Goal: Task Accomplishment & Management: Use online tool/utility

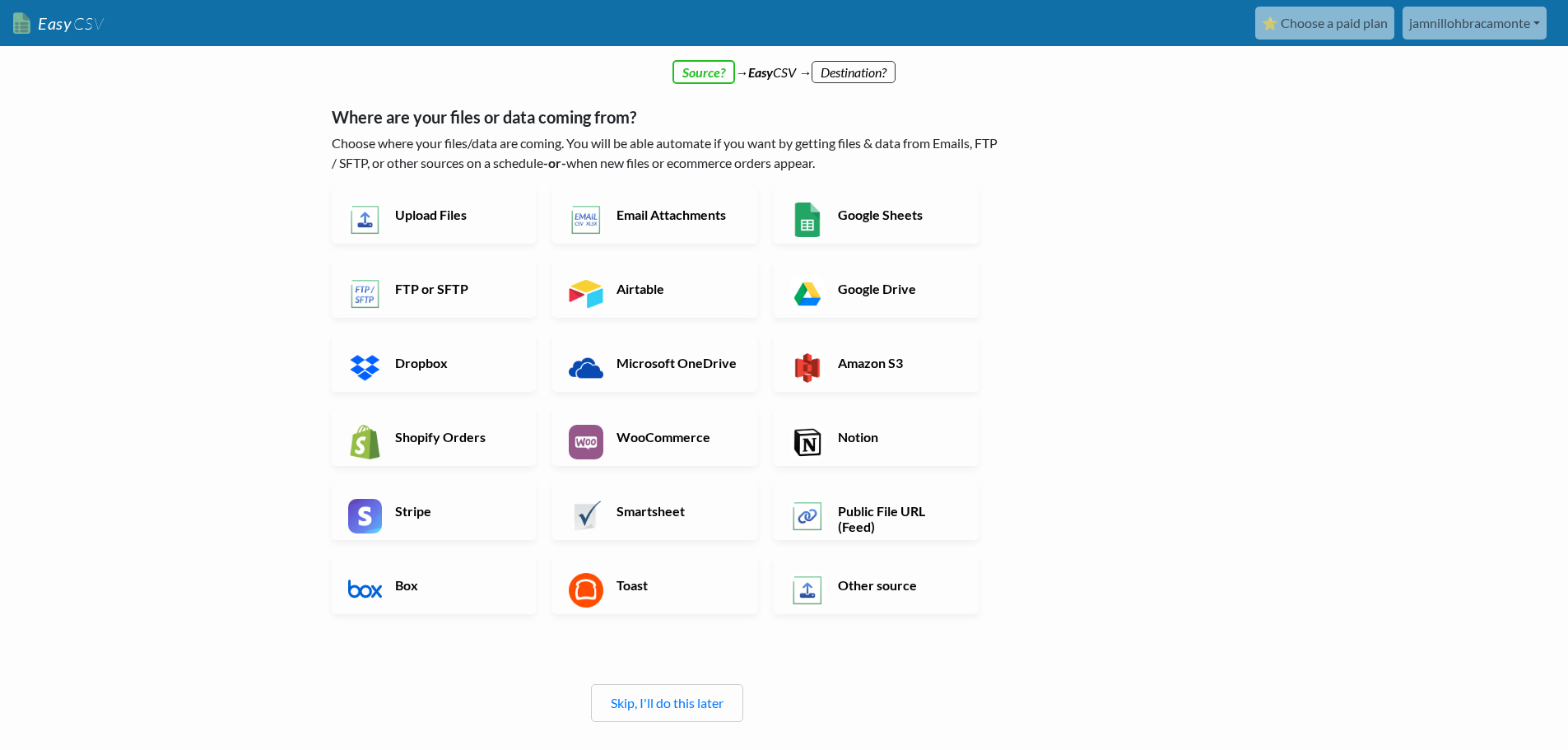
click at [675, 692] on div "Skip, I'll do this later" at bounding box center [667, 703] width 152 height 38
click at [679, 703] on link "Skip, I'll do this later" at bounding box center [667, 702] width 113 height 16
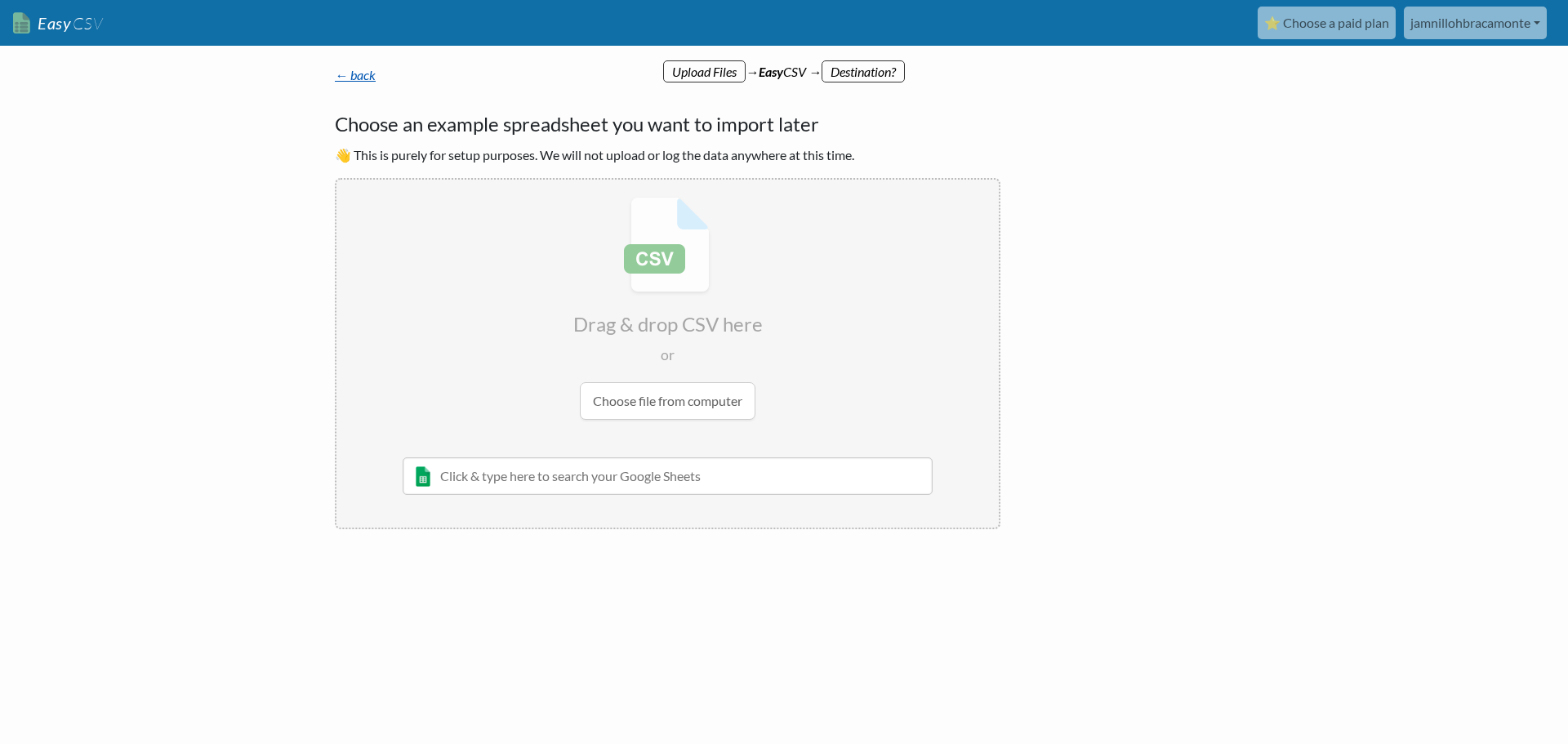
click at [370, 75] on link "← back" at bounding box center [355, 74] width 40 height 16
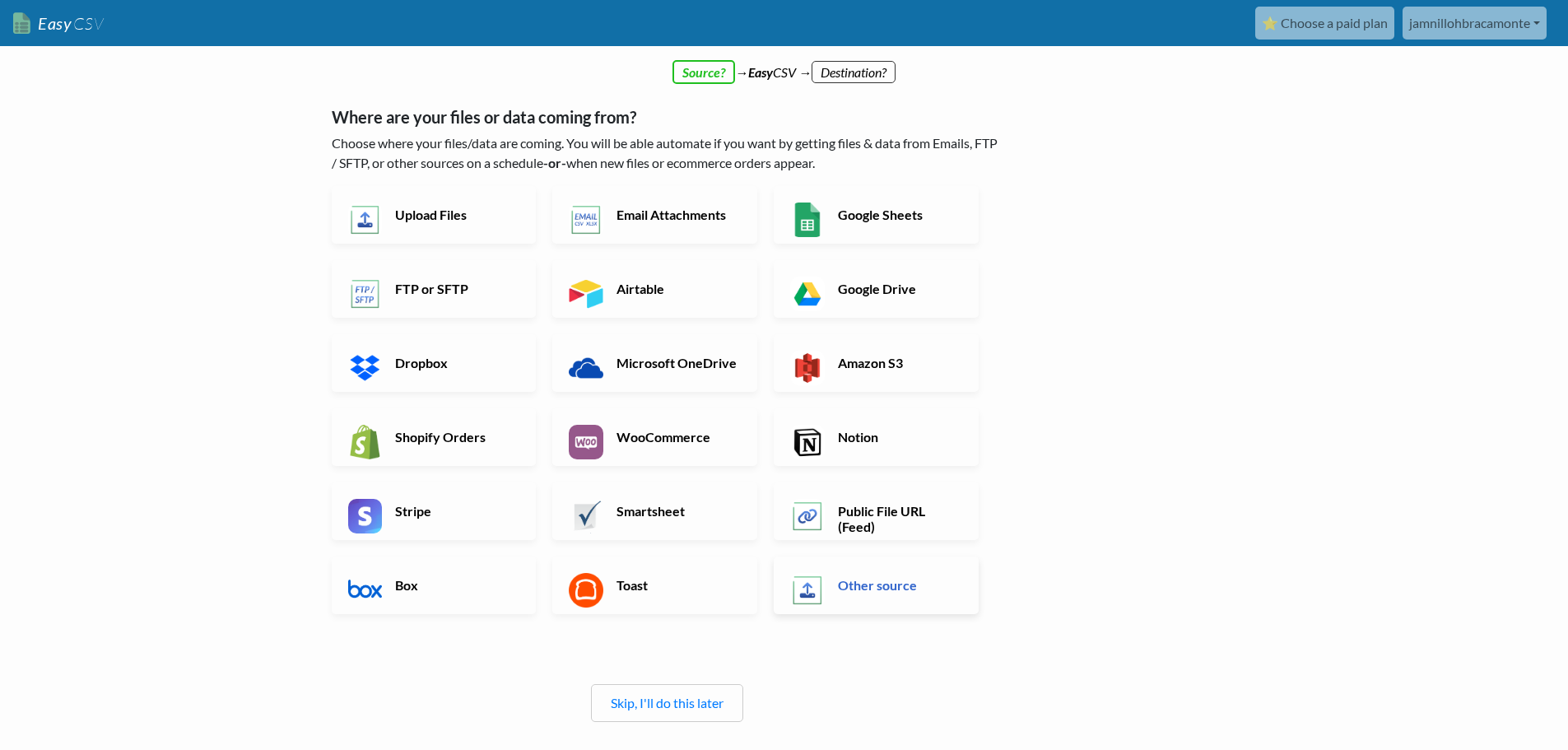
click at [891, 595] on link "Other source" at bounding box center [876, 585] width 205 height 57
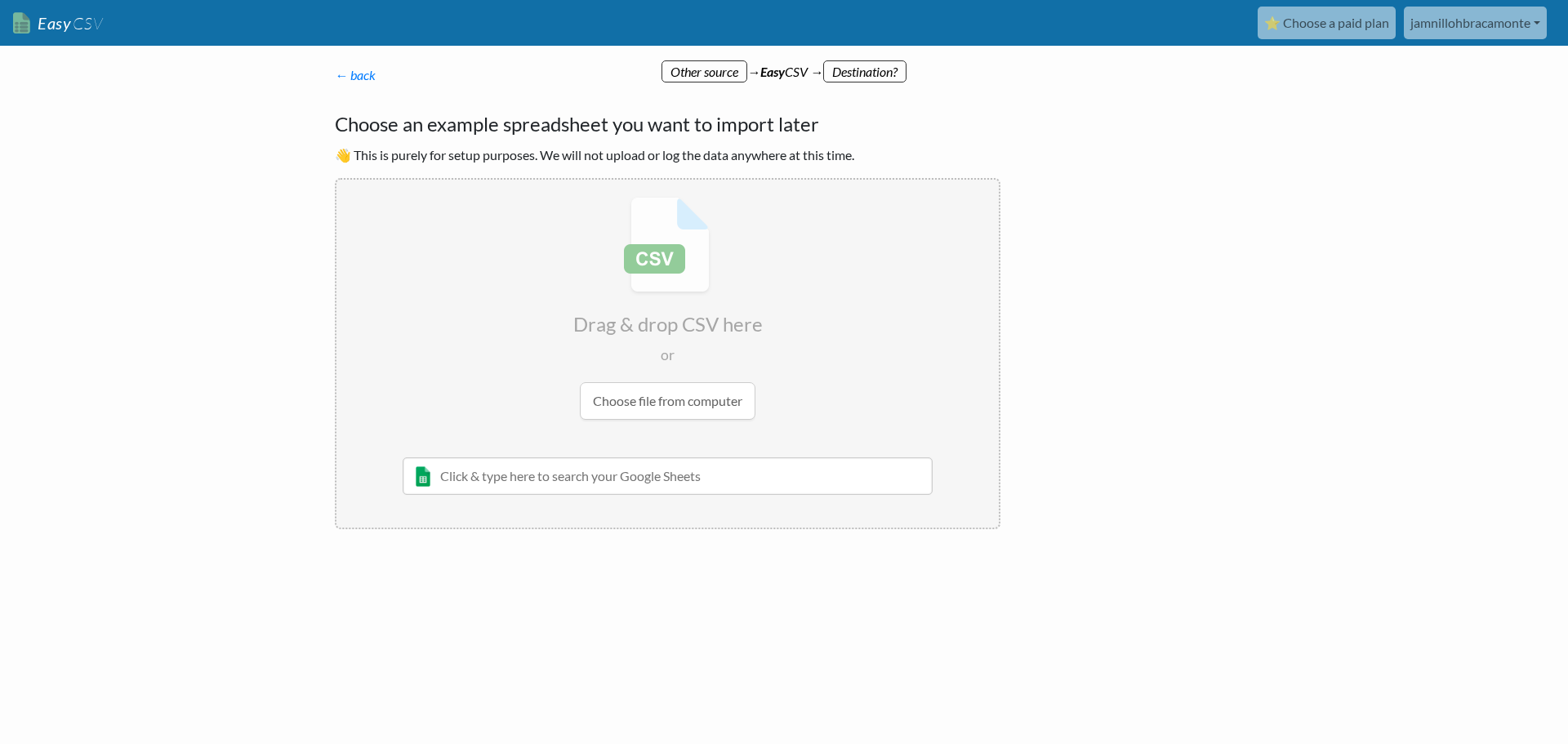
click at [889, 73] on p "← back Thanks for signing up! Set up your Import Flow and Upload Page in 1 minu…" at bounding box center [668, 75] width 666 height 20
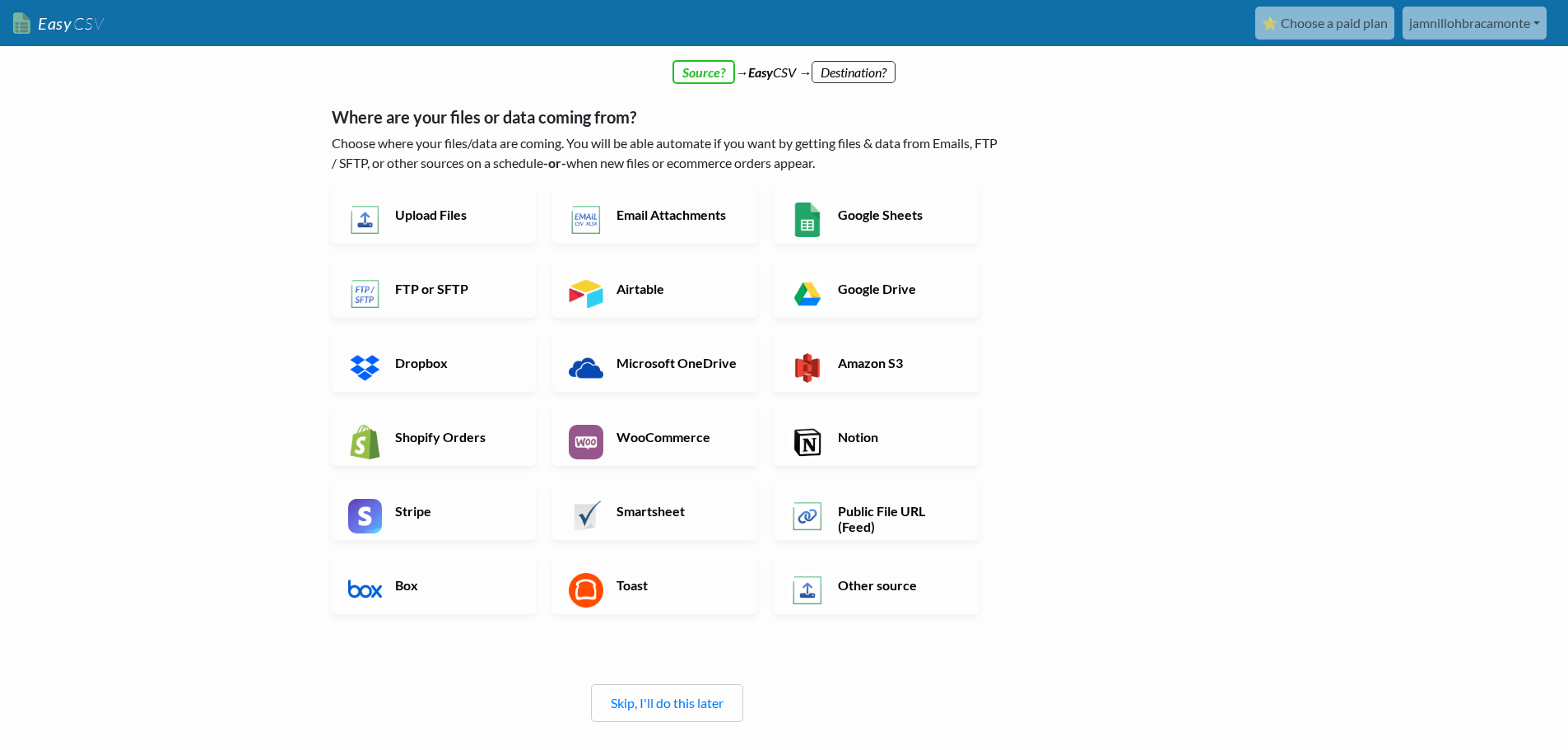
click at [851, 69] on div "← back Thanks for signing up! Set up your Import Flow and Upload Page in 1 minu…" at bounding box center [667, 420] width 704 height 743
click at [1461, 11] on link "jamnillohbracamonte" at bounding box center [1474, 23] width 144 height 33
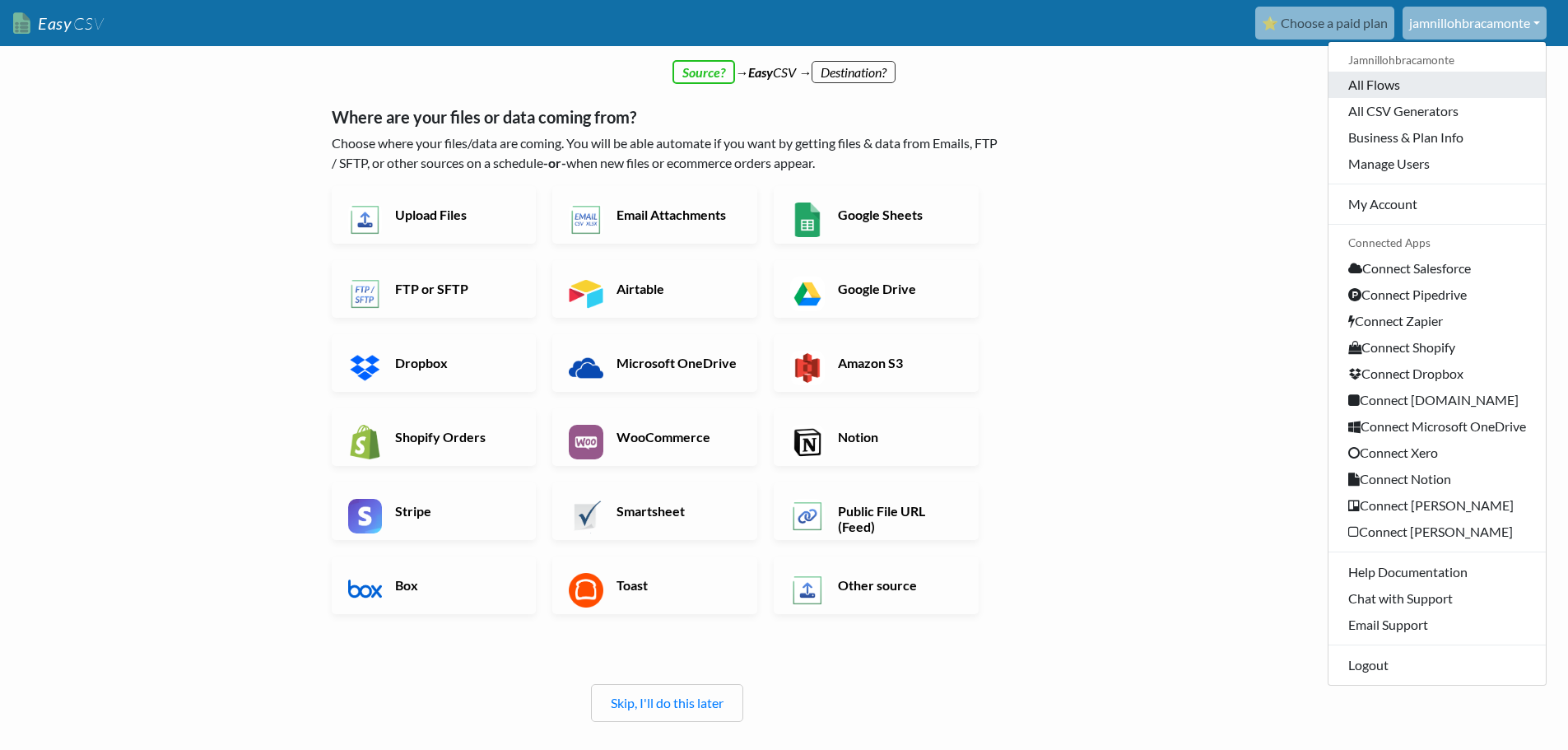
click at [1383, 92] on link "All Flows" at bounding box center [1437, 85] width 217 height 27
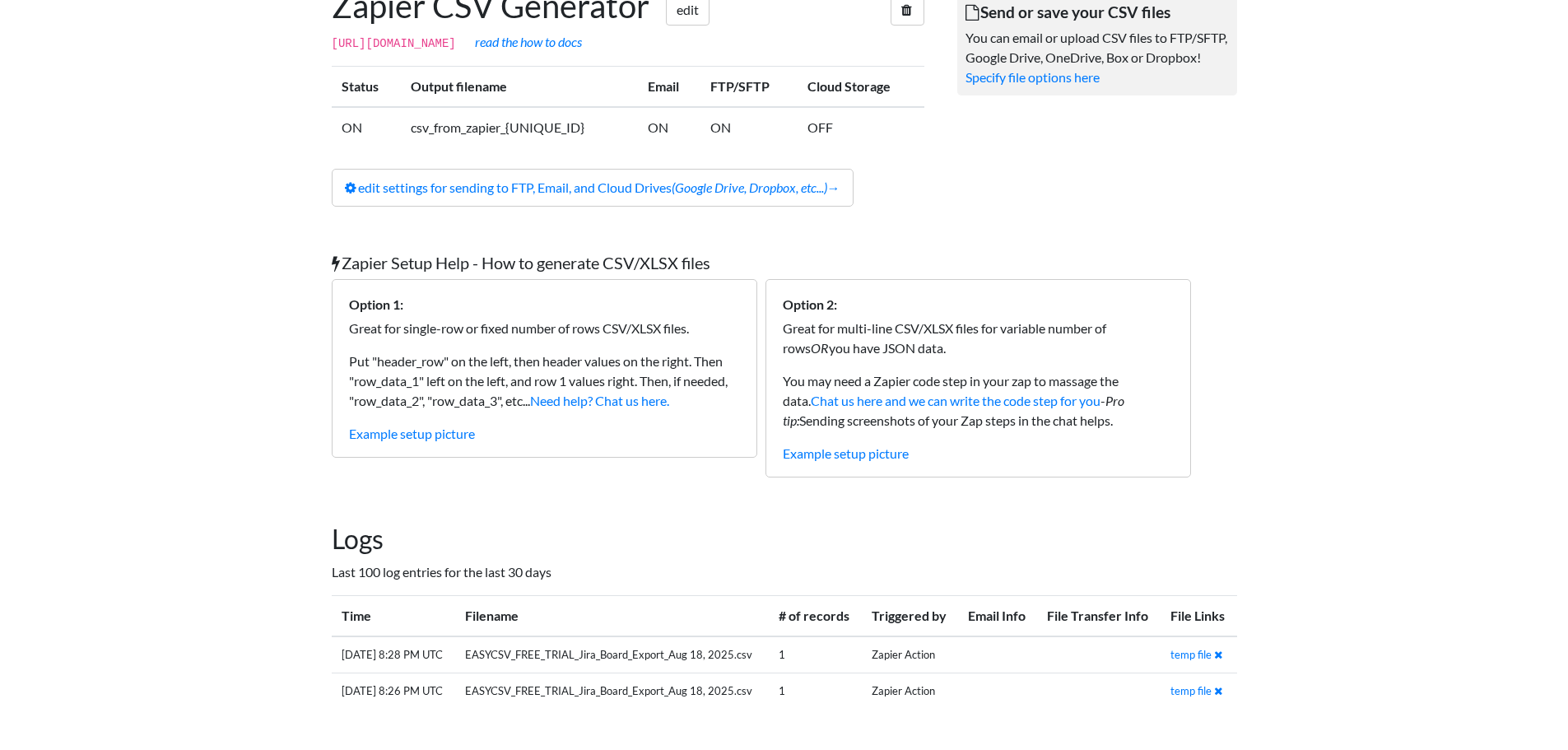
scroll to position [111, 0]
click at [1185, 656] on link "temp file" at bounding box center [1190, 653] width 41 height 13
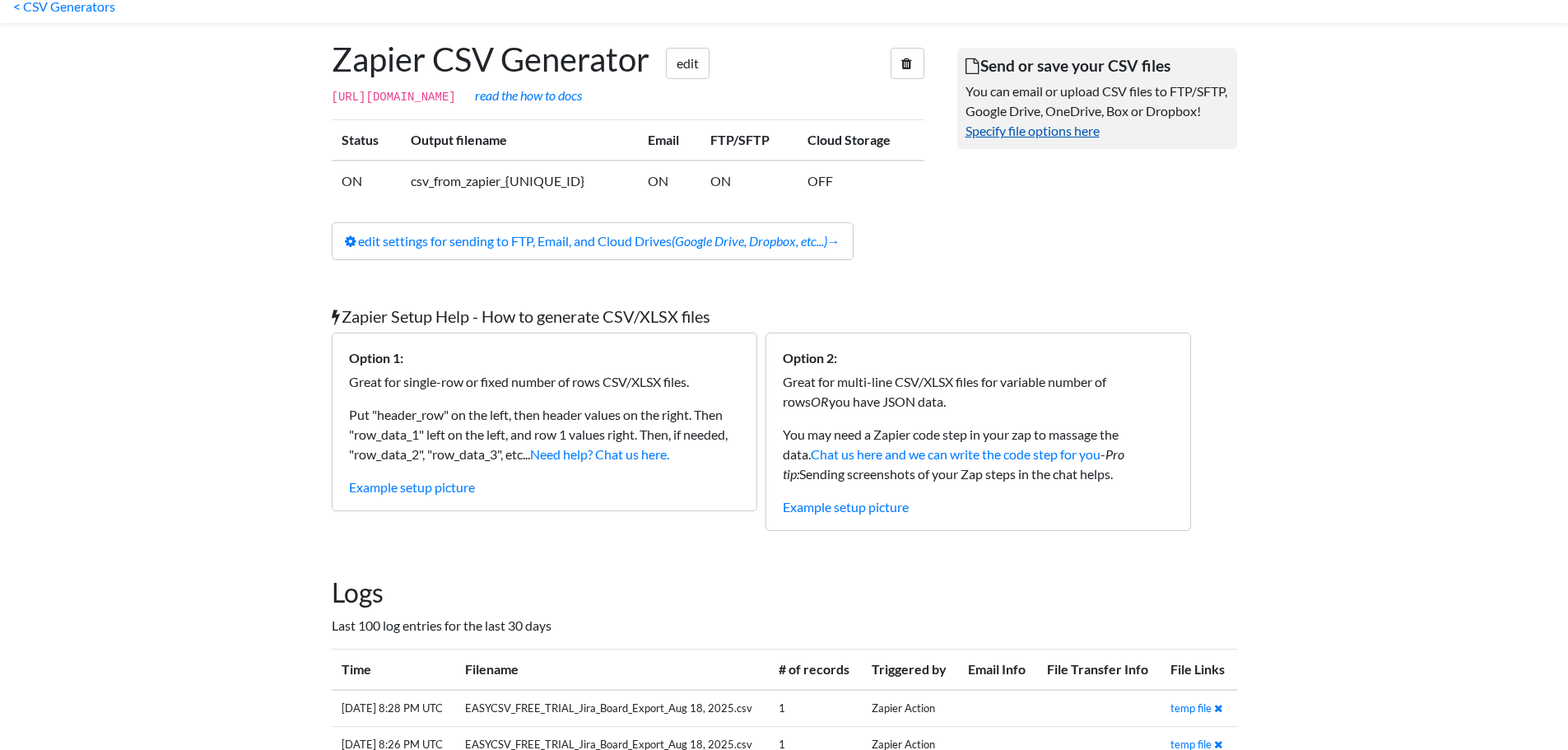
scroll to position [0, 0]
